Goal: Information Seeking & Learning: Learn about a topic

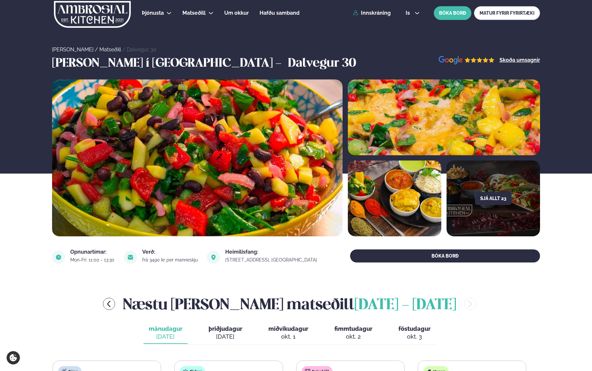
scroll to position [196, 0]
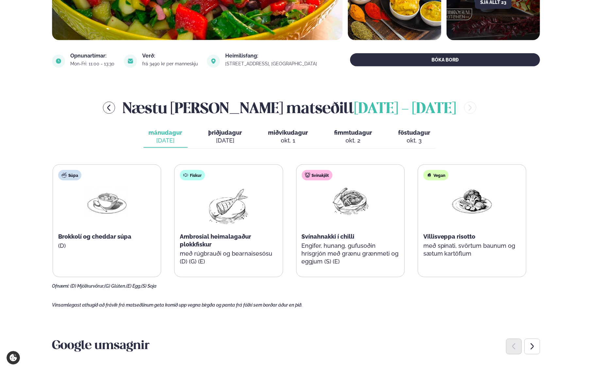
click at [221, 139] on div "[DATE]" at bounding box center [226, 141] width 34 height 8
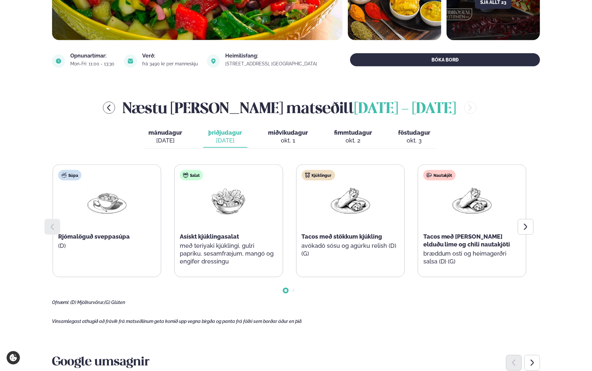
click at [521, 229] on div at bounding box center [526, 227] width 16 height 16
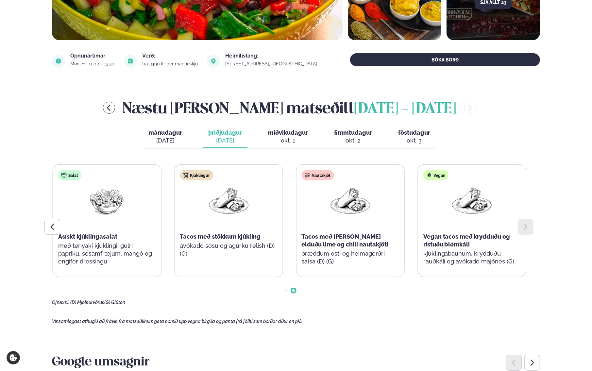
click at [530, 227] on div at bounding box center [526, 227] width 16 height 16
click at [285, 135] on span "miðvikudagur" at bounding box center [288, 132] width 40 height 7
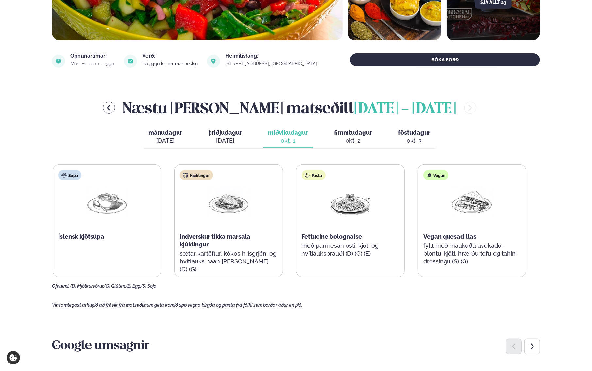
click at [352, 135] on span "fimmtudagur" at bounding box center [354, 132] width 38 height 7
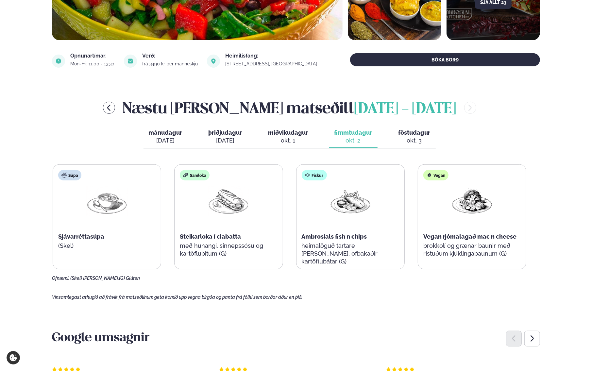
click at [417, 141] on div "okt. 3" at bounding box center [415, 141] width 32 height 8
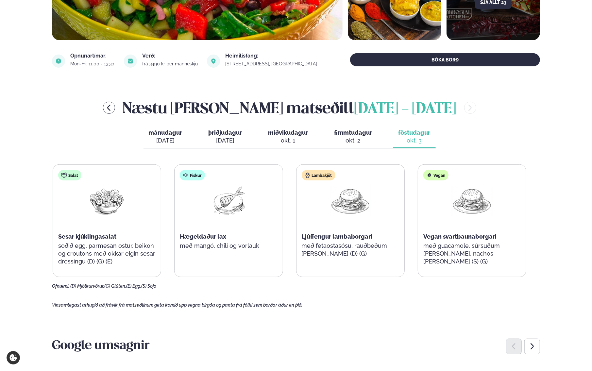
click at [353, 241] on div "Lambakjöt Ljúffengur lambaborgari með fetaostasósu, rauðbeðum [PERSON_NAME] (D)…" at bounding box center [351, 217] width 108 height 105
click at [234, 139] on div "[DATE]" at bounding box center [226, 141] width 34 height 8
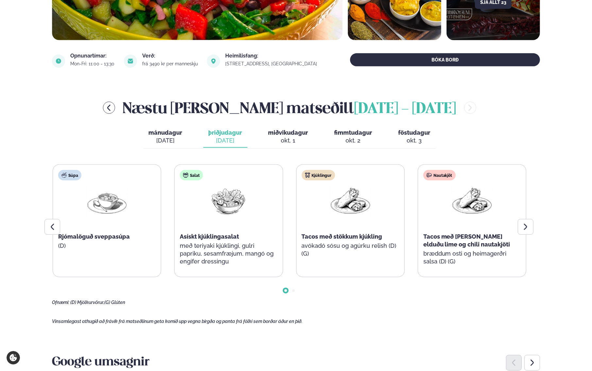
click at [406, 138] on div "okt. 3" at bounding box center [415, 141] width 32 height 8
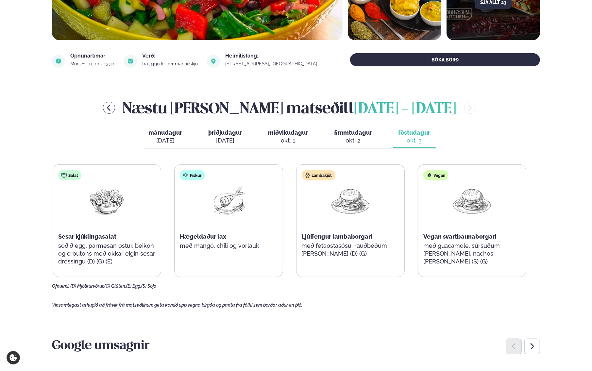
click at [341, 130] on span "fimmtudagur" at bounding box center [354, 132] width 38 height 7
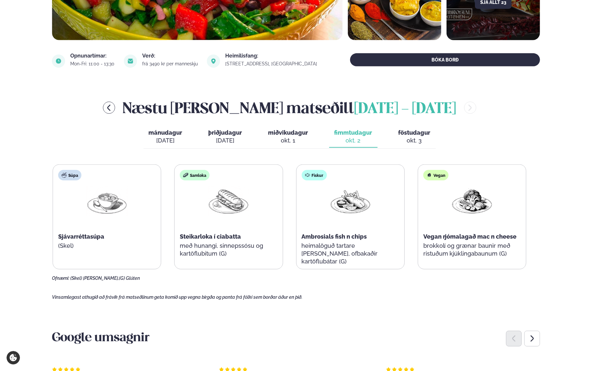
click at [294, 138] on div "okt. 1" at bounding box center [288, 141] width 40 height 8
